Goal: Task Accomplishment & Management: Manage account settings

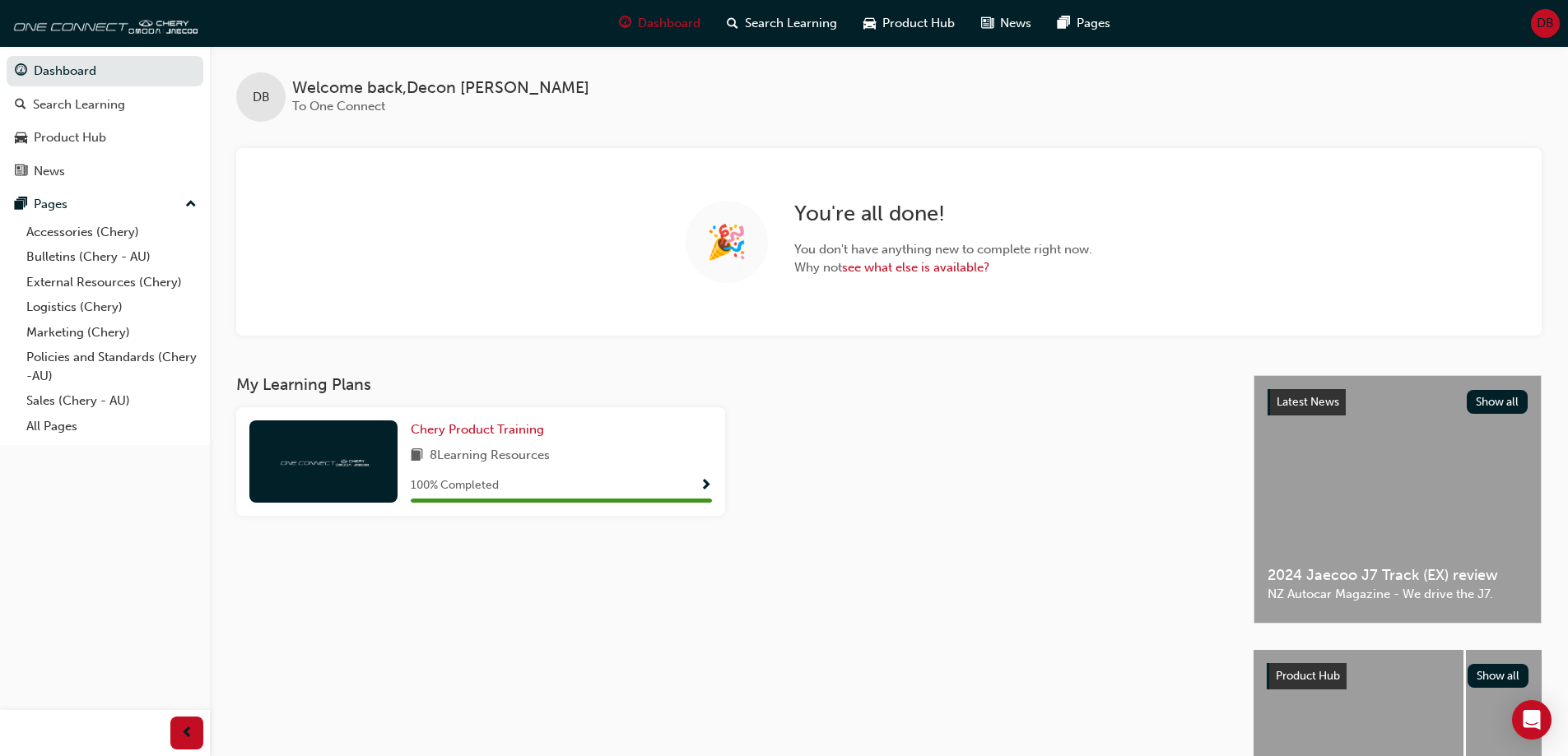
click at [1538, 28] on span "DB" at bounding box center [1545, 23] width 18 height 19
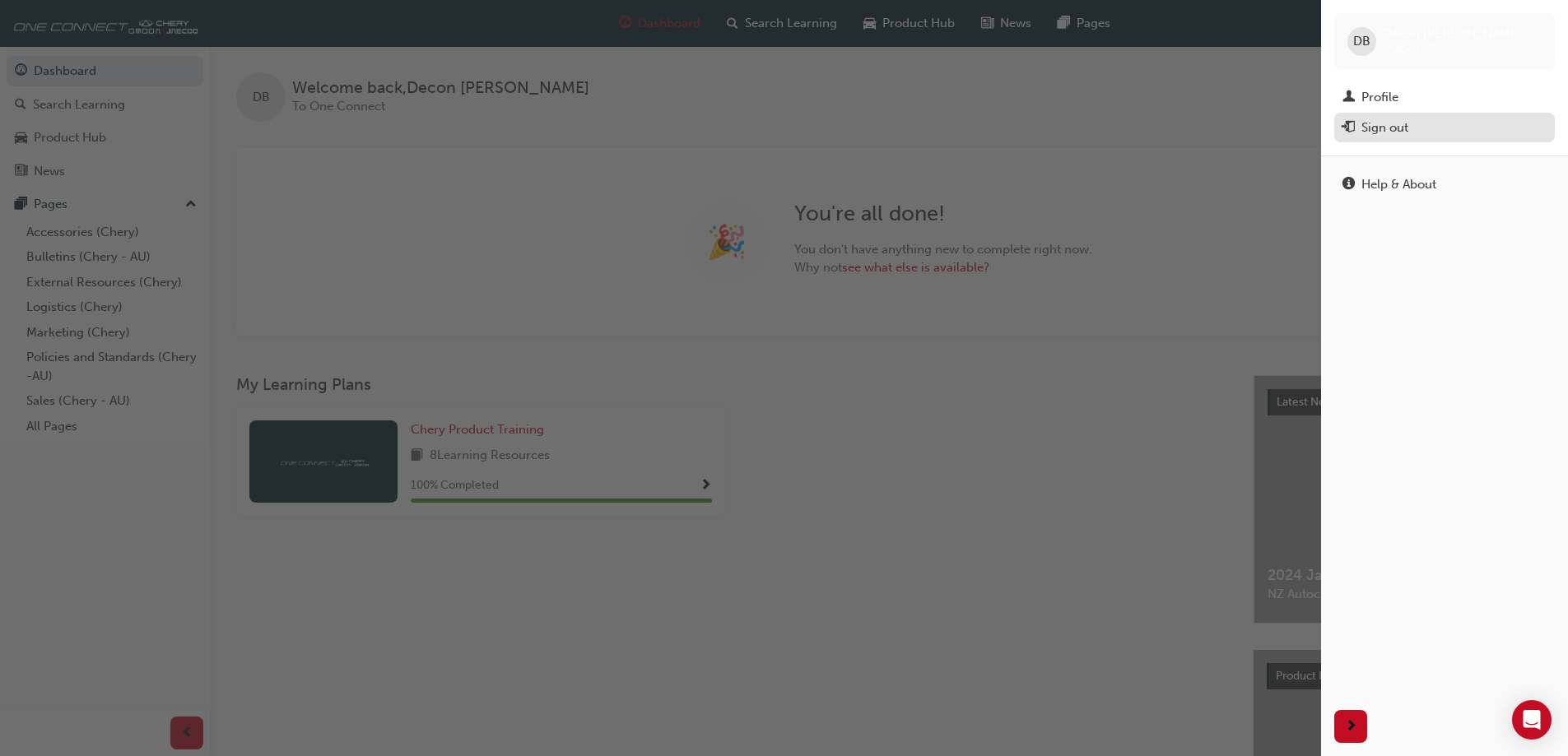
click at [1391, 129] on div "Sign out" at bounding box center [1384, 128] width 47 height 19
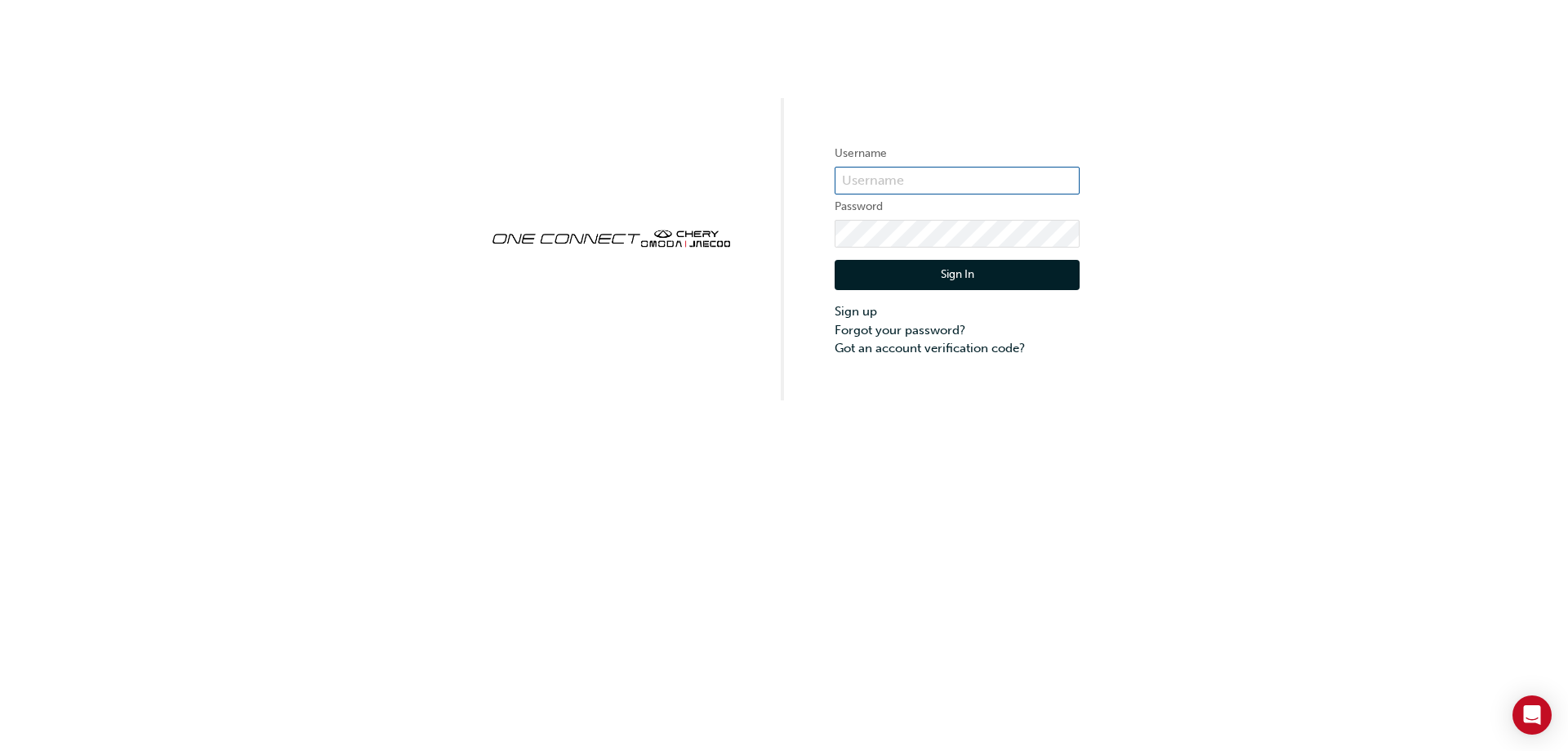
type input "CHAU0879"
drag, startPoint x: 990, startPoint y: 176, endPoint x: 704, endPoint y: 167, distance: 286.1
click at [702, 167] on div "Username CHAU0879 Password Sign In Sign up Forgot your password? Got an account…" at bounding box center [784, 200] width 1568 height 400
click at [994, 269] on button "Sign In" at bounding box center [957, 274] width 245 height 31
